Goal: Task Accomplishment & Management: Use online tool/utility

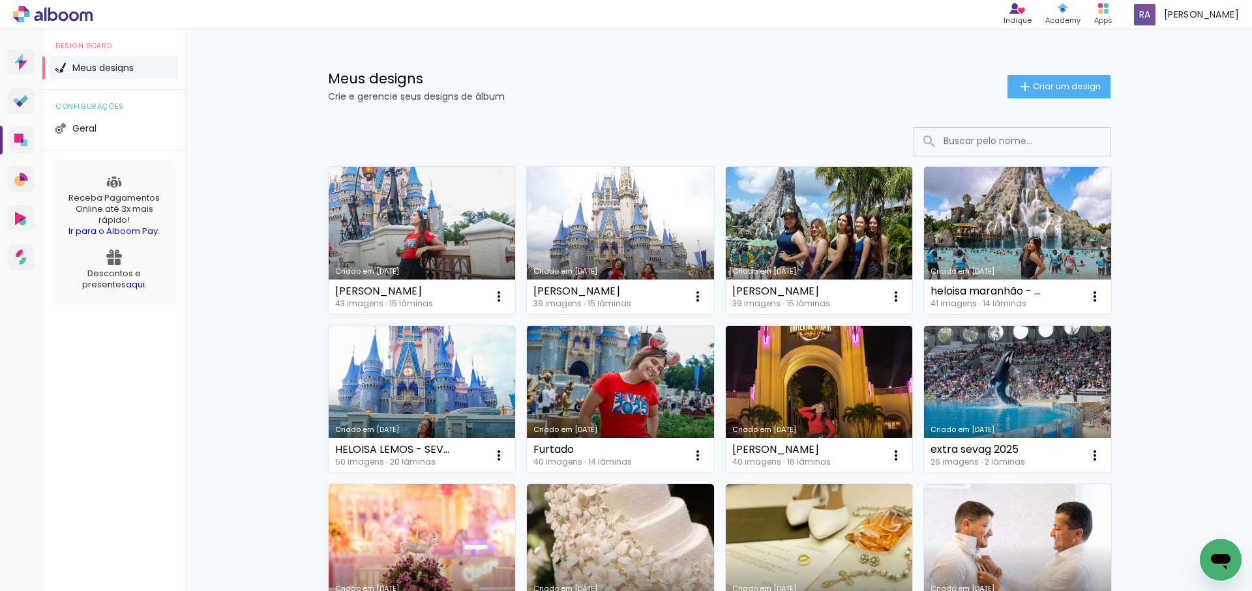
click at [443, 220] on link "Criado em [DATE]" at bounding box center [422, 240] width 187 height 147
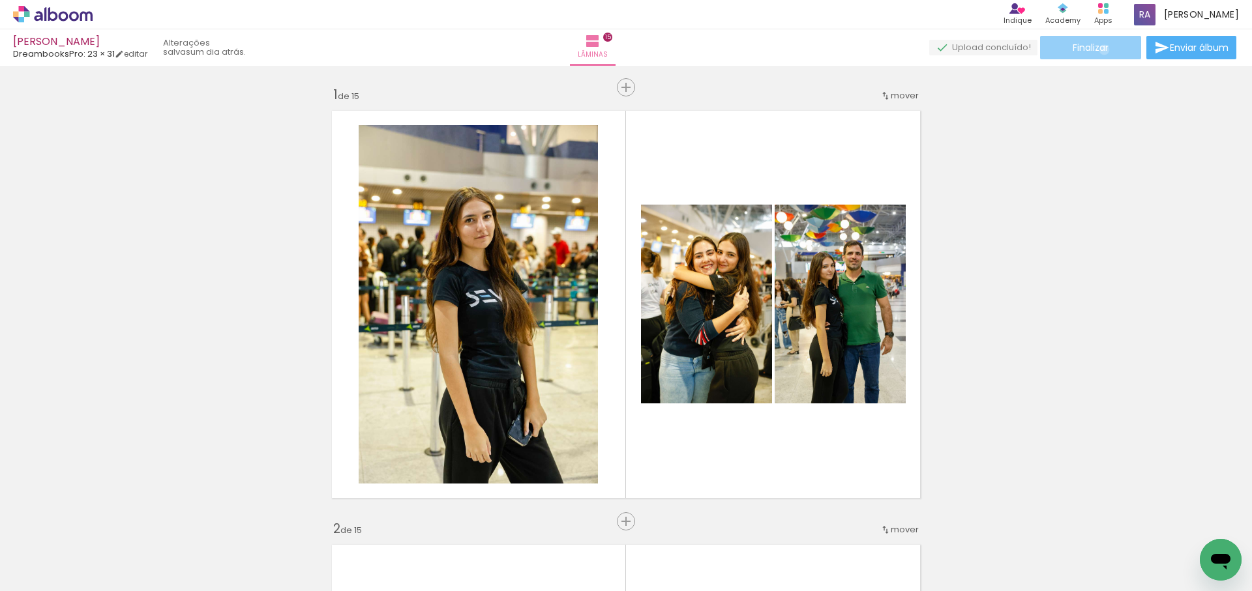
click at [1099, 50] on span "Finalizar" at bounding box center [1091, 47] width 36 height 9
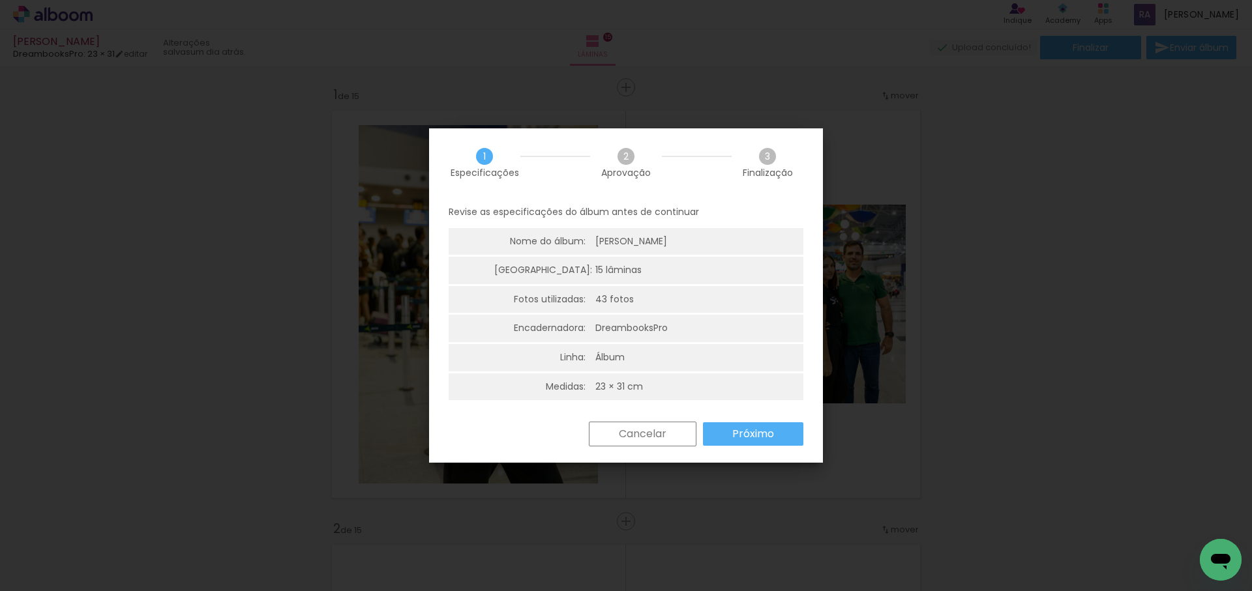
click at [0, 0] on slot "Próximo" at bounding box center [0, 0] width 0 height 0
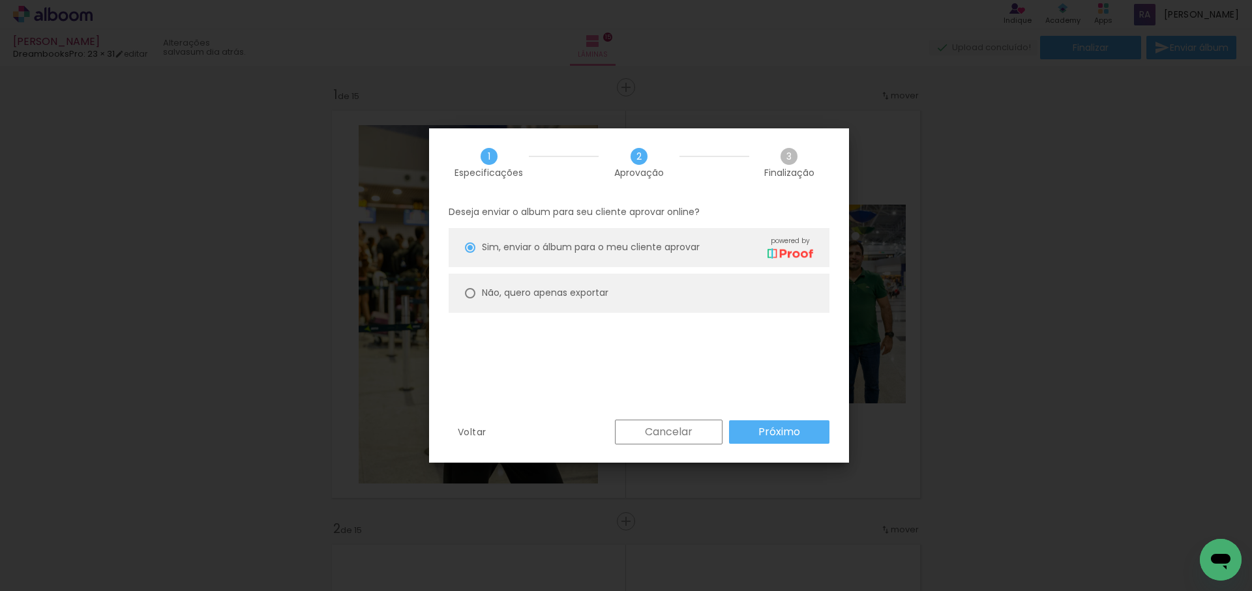
click at [0, 0] on slot "Não, quero apenas exportar" at bounding box center [0, 0] width 0 height 0
type paper-radio-button "on"
click at [0, 0] on slot "Próximo" at bounding box center [0, 0] width 0 height 0
type input "Alta, 300 DPI"
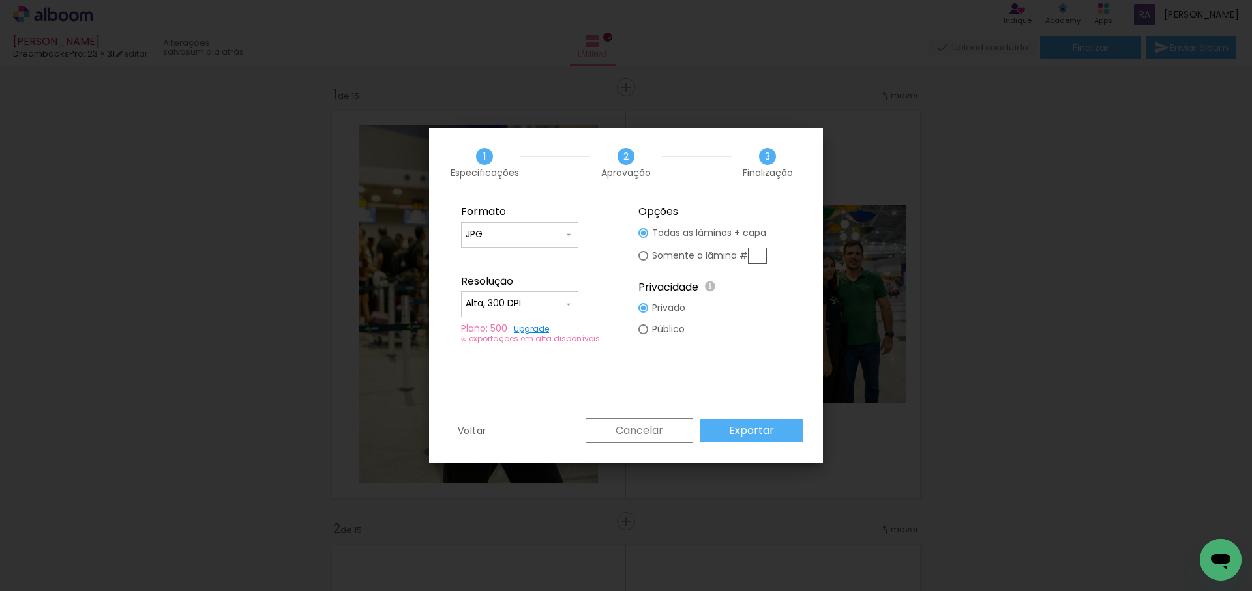
click at [0, 0] on slot "Exportar" at bounding box center [0, 0] width 0 height 0
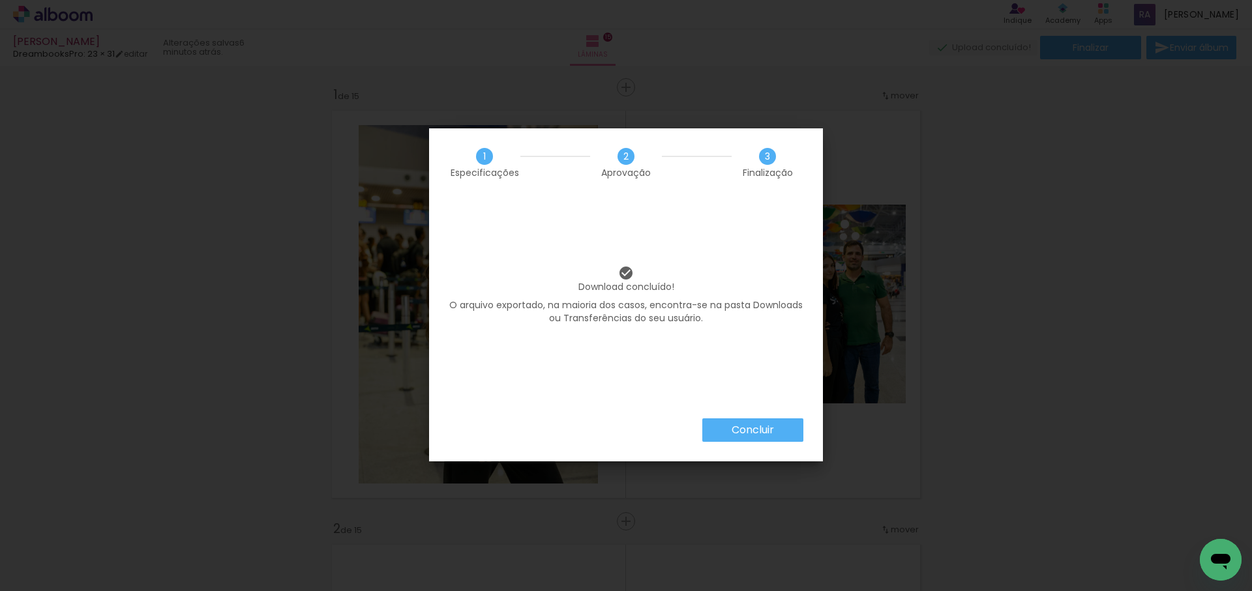
click at [782, 429] on paper-button "Concluir" at bounding box center [752, 430] width 101 height 23
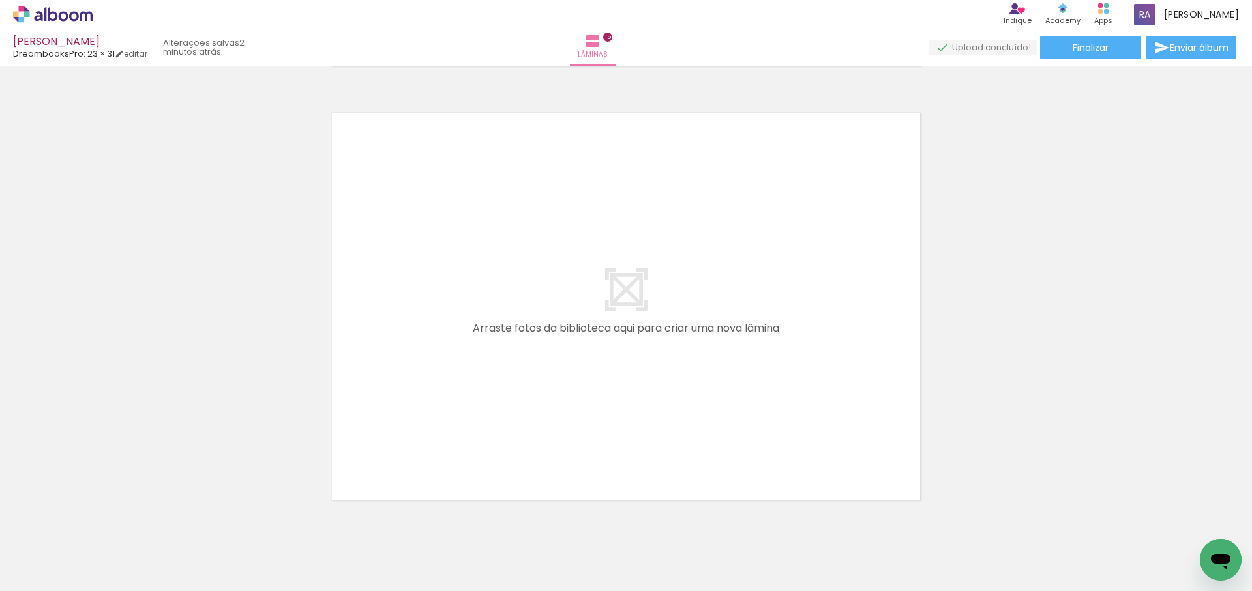
scroll to position [6556, 0]
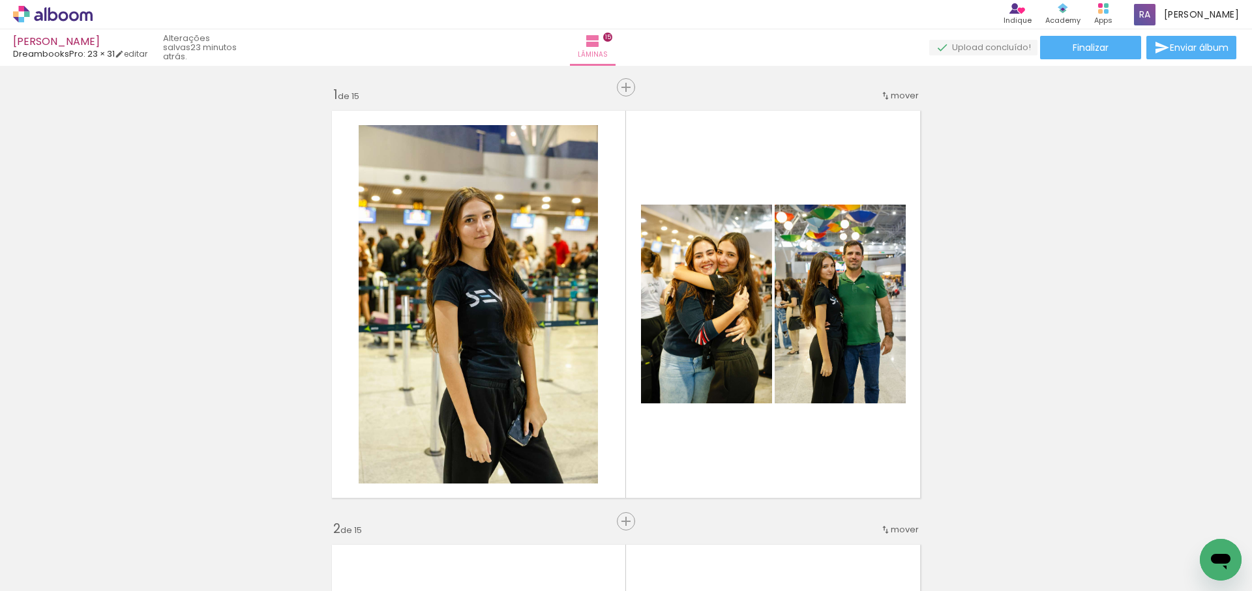
scroll to position [6556, 0]
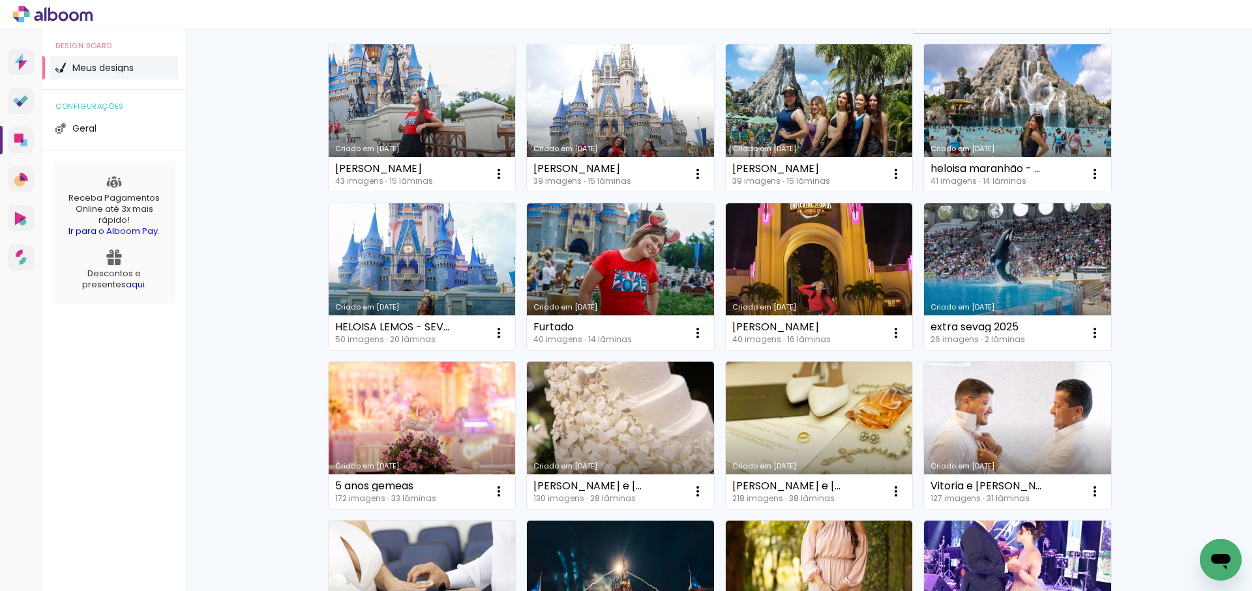
scroll to position [123, 0]
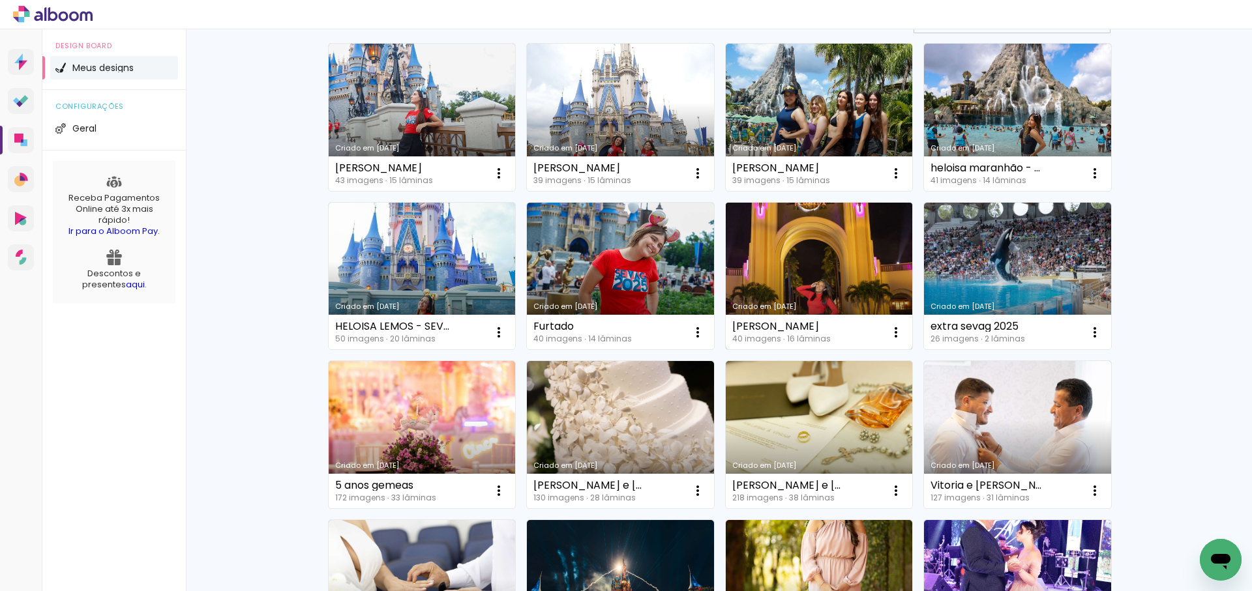
click at [835, 253] on link "Criado em [DATE]" at bounding box center [819, 276] width 187 height 147
